Goal: Information Seeking & Learning: Learn about a topic

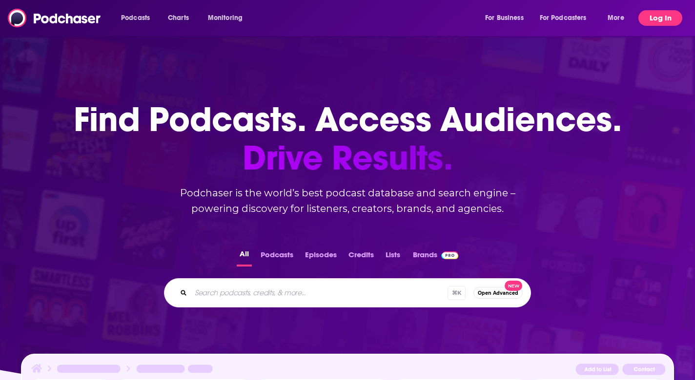
click at [656, 16] on button "Log In" at bounding box center [660, 18] width 44 height 16
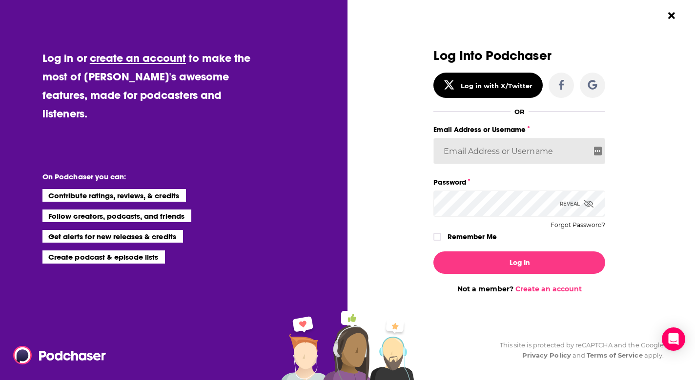
type input "BevCat3"
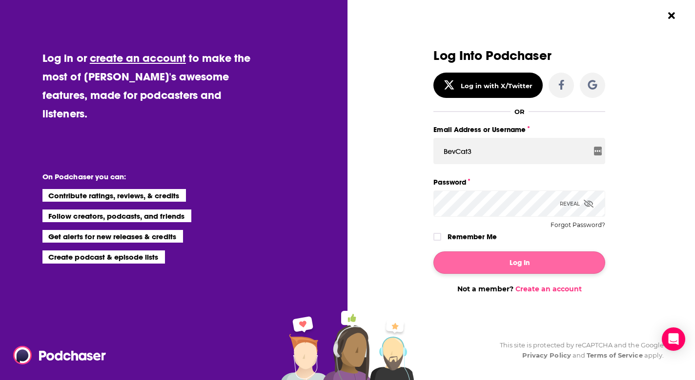
click at [477, 259] on button "Log In" at bounding box center [519, 263] width 172 height 22
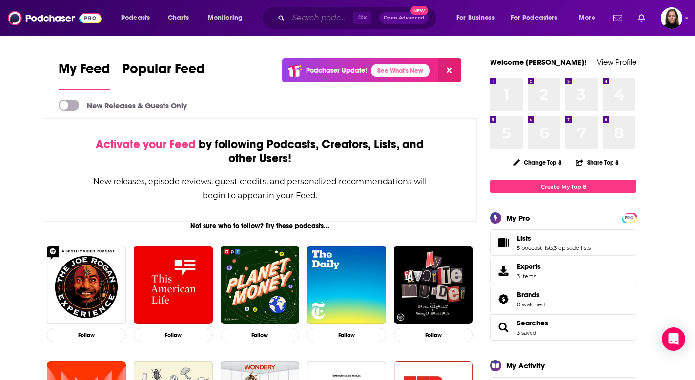
click at [301, 23] on input "Search podcasts, credits, & more..." at bounding box center [320, 18] width 65 height 16
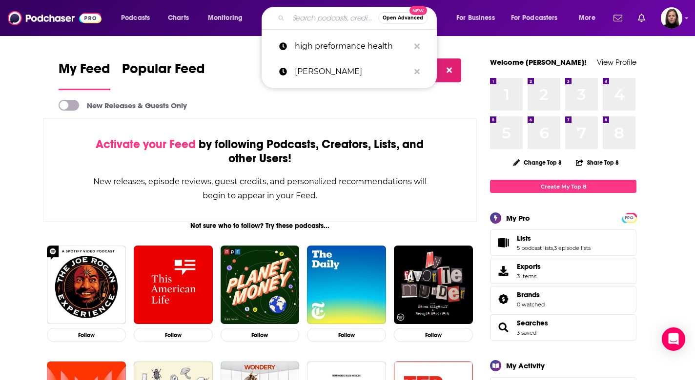
paste input "Sisterhood of S.W.E.A.T"
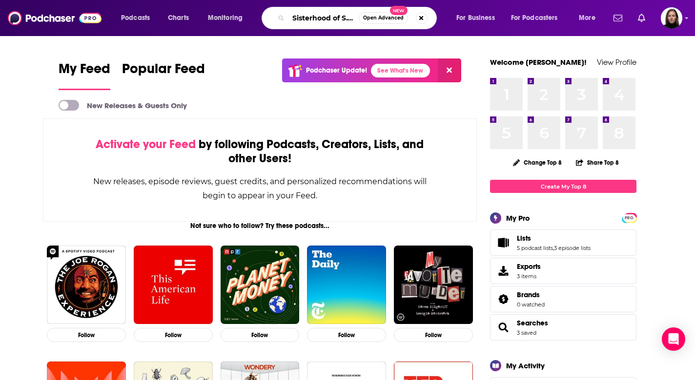
type input "Sisterhood of S.W.E.A.T"
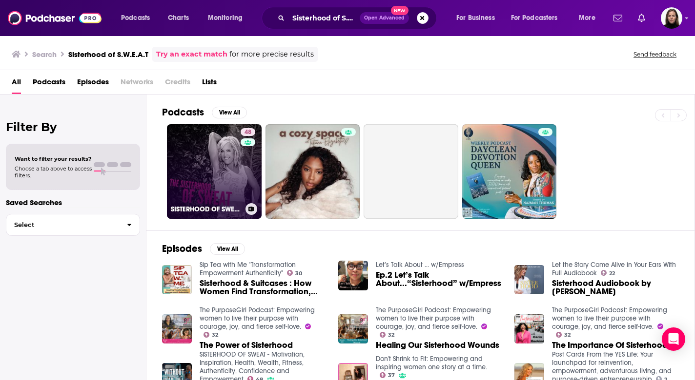
click at [202, 167] on link "48 SISTERHOOD OF SWEAT - Motivation, Inspiration, Health, Wealth, Fitness, Auth…" at bounding box center [214, 171] width 95 height 95
